Goal: Task Accomplishment & Management: Manage account settings

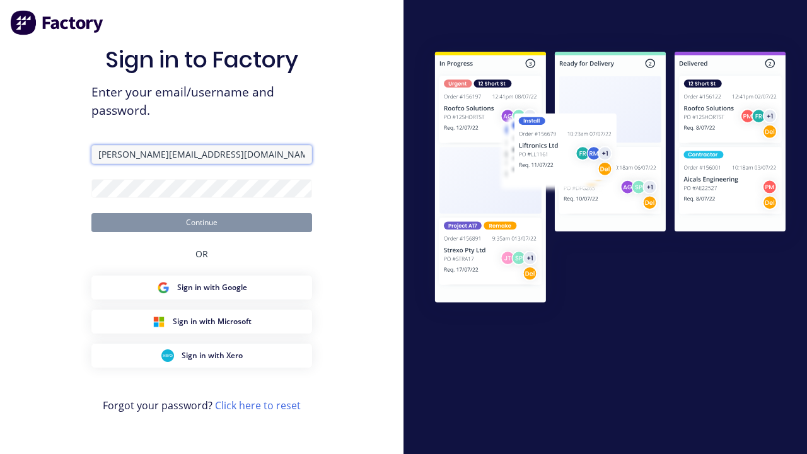
type input "[PERSON_NAME][EMAIL_ADDRESS][DOMAIN_NAME]"
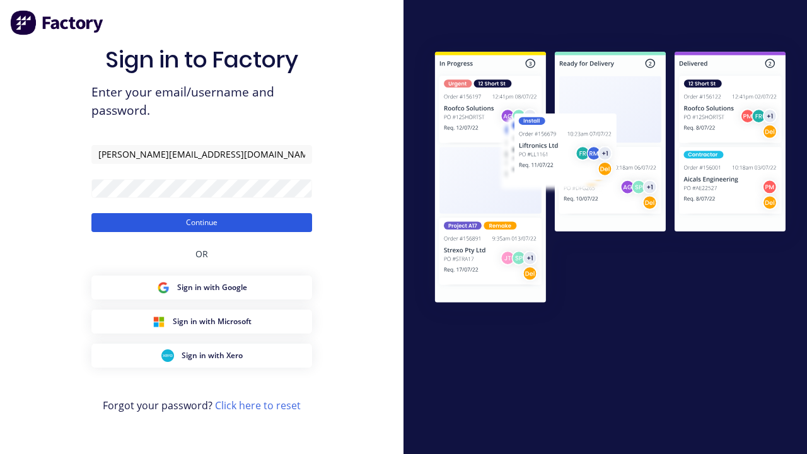
click at [202, 222] on button "Continue" at bounding box center [201, 222] width 221 height 19
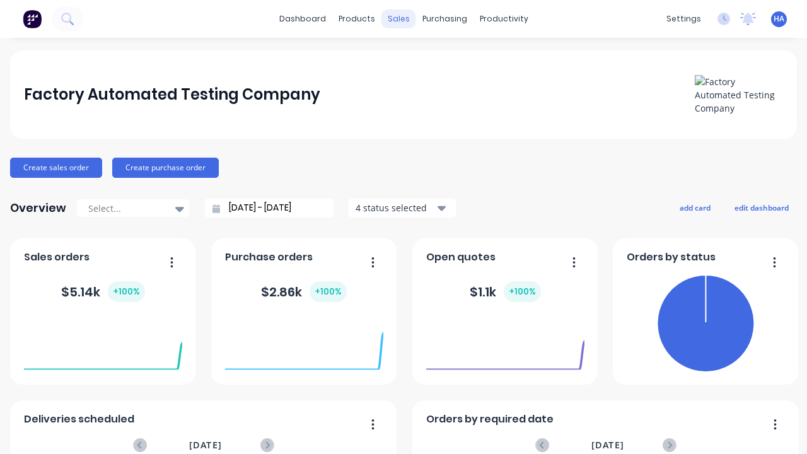
click at [398, 19] on div "sales" at bounding box center [398, 18] width 35 height 19
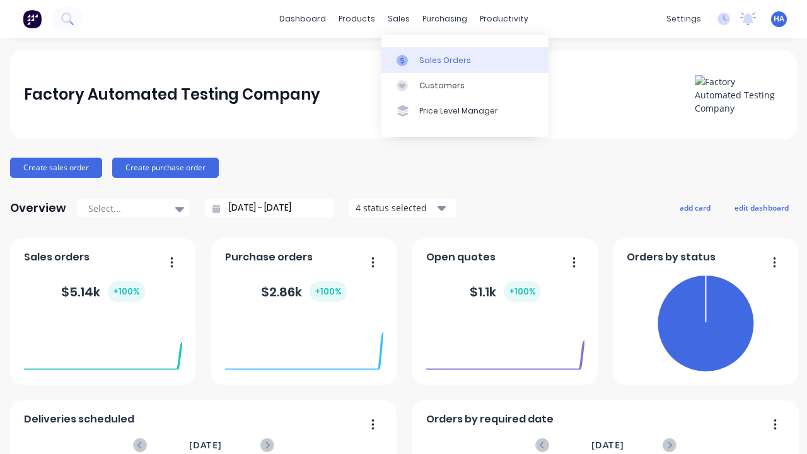
click at [465, 60] on div "Sales Orders" at bounding box center [445, 60] width 52 height 11
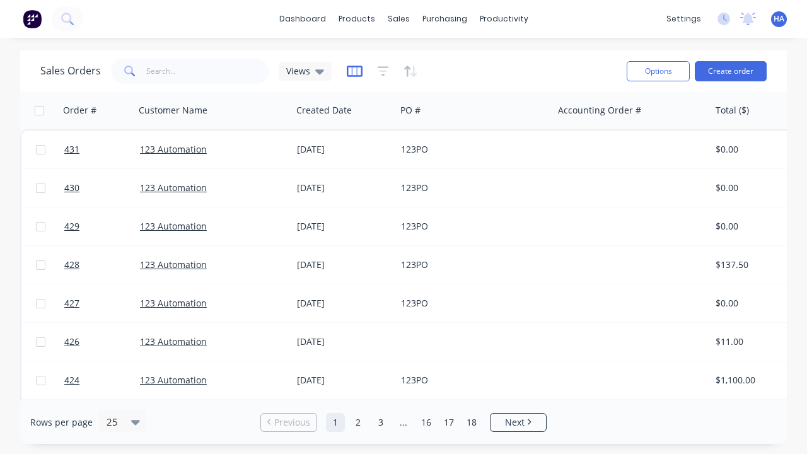
click at [354, 71] on icon "button" at bounding box center [355, 71] width 16 height 13
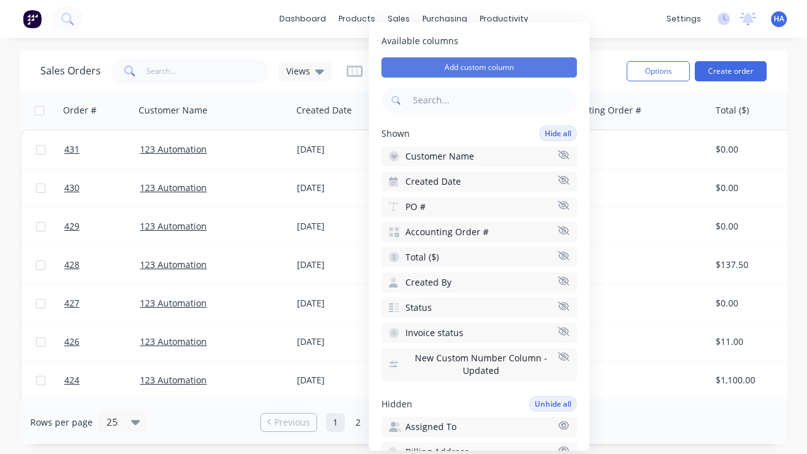
click at [479, 67] on button "Add custom column" at bounding box center [478, 67] width 195 height 20
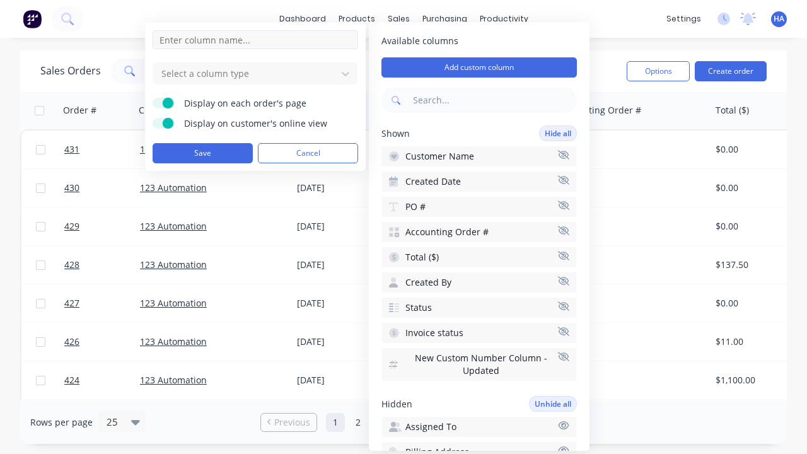
click at [255, 40] on input at bounding box center [256, 39] width 206 height 19
type input "New Custom Email Column"
click at [245, 73] on div at bounding box center [245, 74] width 170 height 16
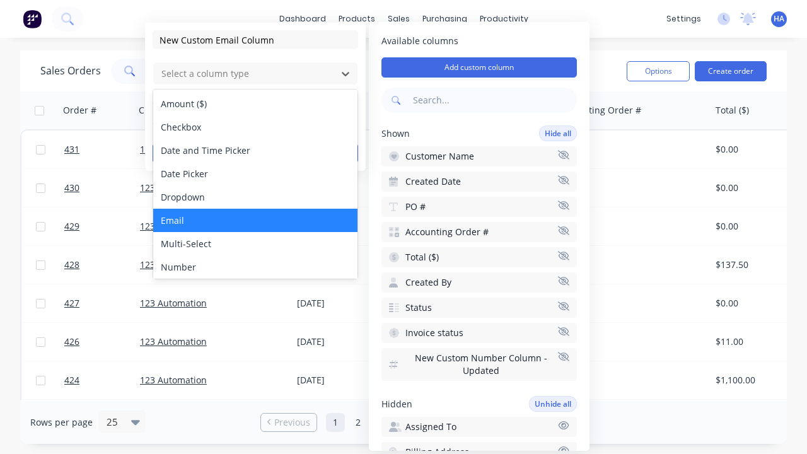
click at [255, 220] on div "Email" at bounding box center [255, 220] width 204 height 23
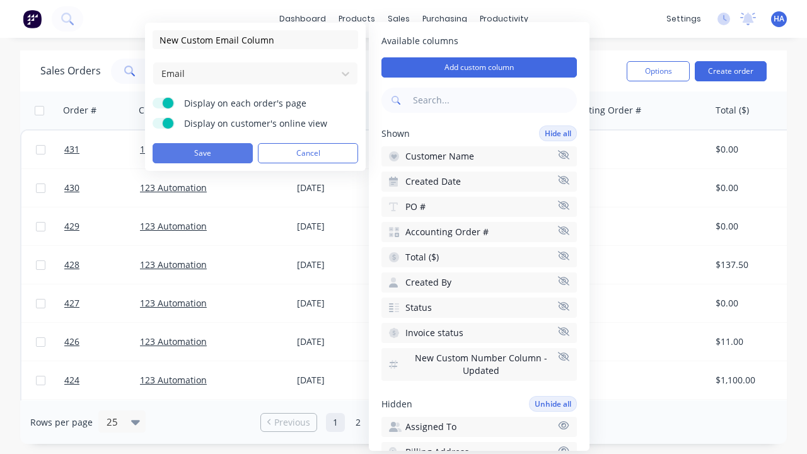
click at [202, 153] on button "Save" at bounding box center [203, 153] width 100 height 20
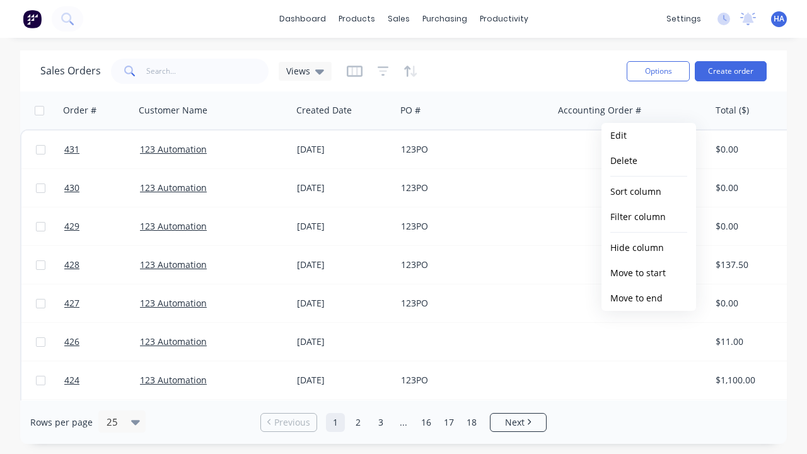
scroll to position [0, 845]
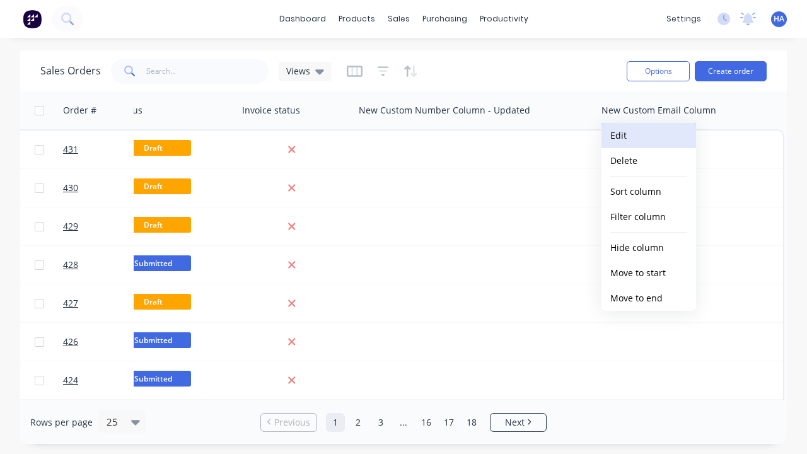
click at [649, 136] on button "Edit" at bounding box center [648, 135] width 95 height 25
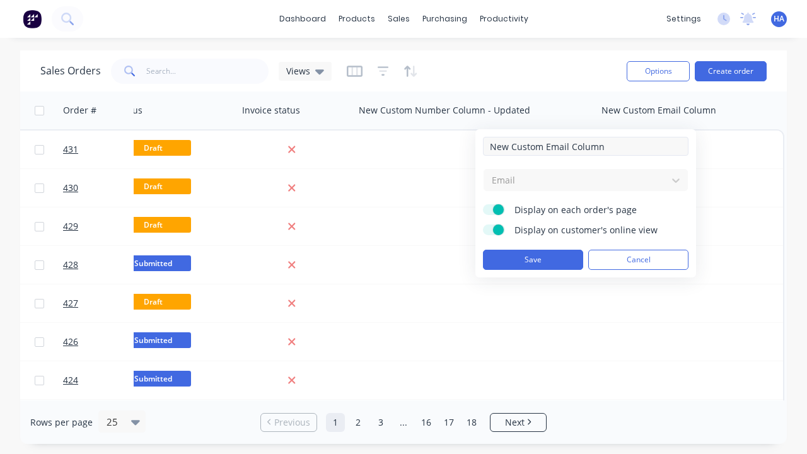
click at [586, 146] on input "New Custom Email Column" at bounding box center [586, 146] width 206 height 19
type input "New Custom Email Column - Updated"
click at [533, 260] on button "Save" at bounding box center [533, 260] width 100 height 20
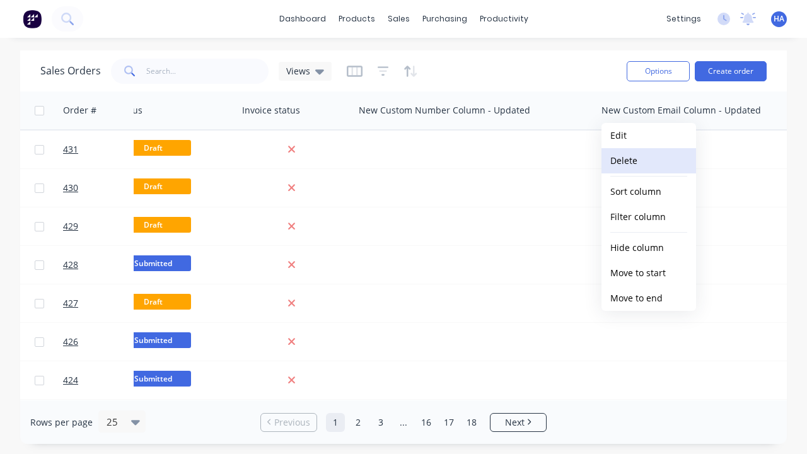
click at [649, 161] on button "Delete" at bounding box center [648, 160] width 95 height 25
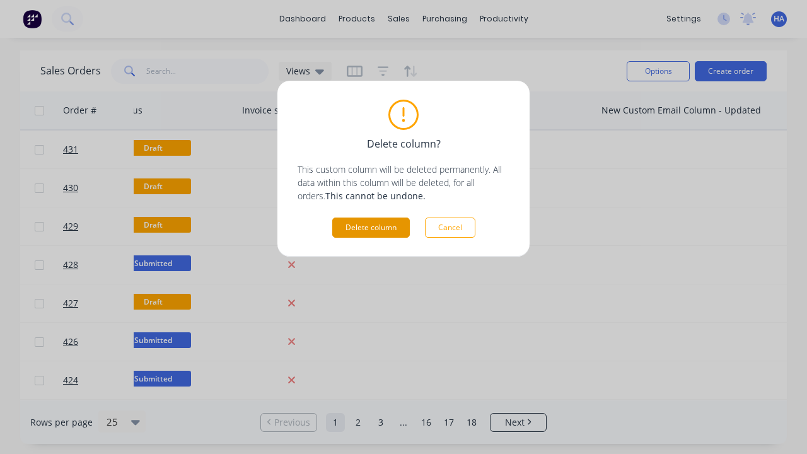
click at [371, 228] on button "Delete column" at bounding box center [371, 228] width 78 height 20
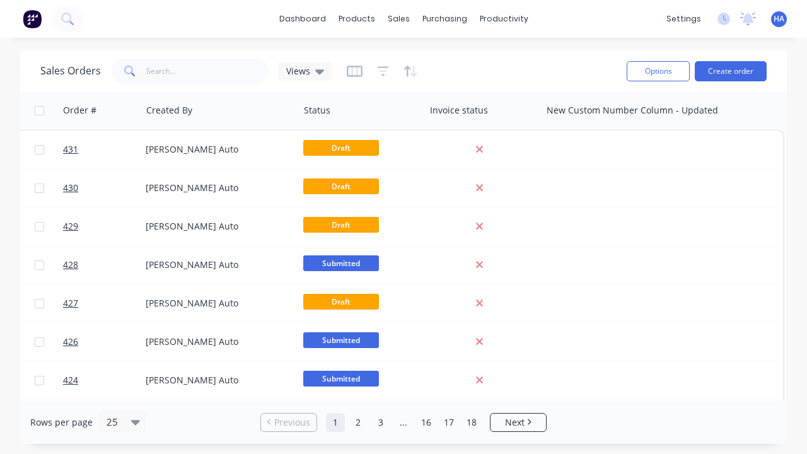
scroll to position [0, 658]
